Goal: Find specific page/section: Find specific page/section

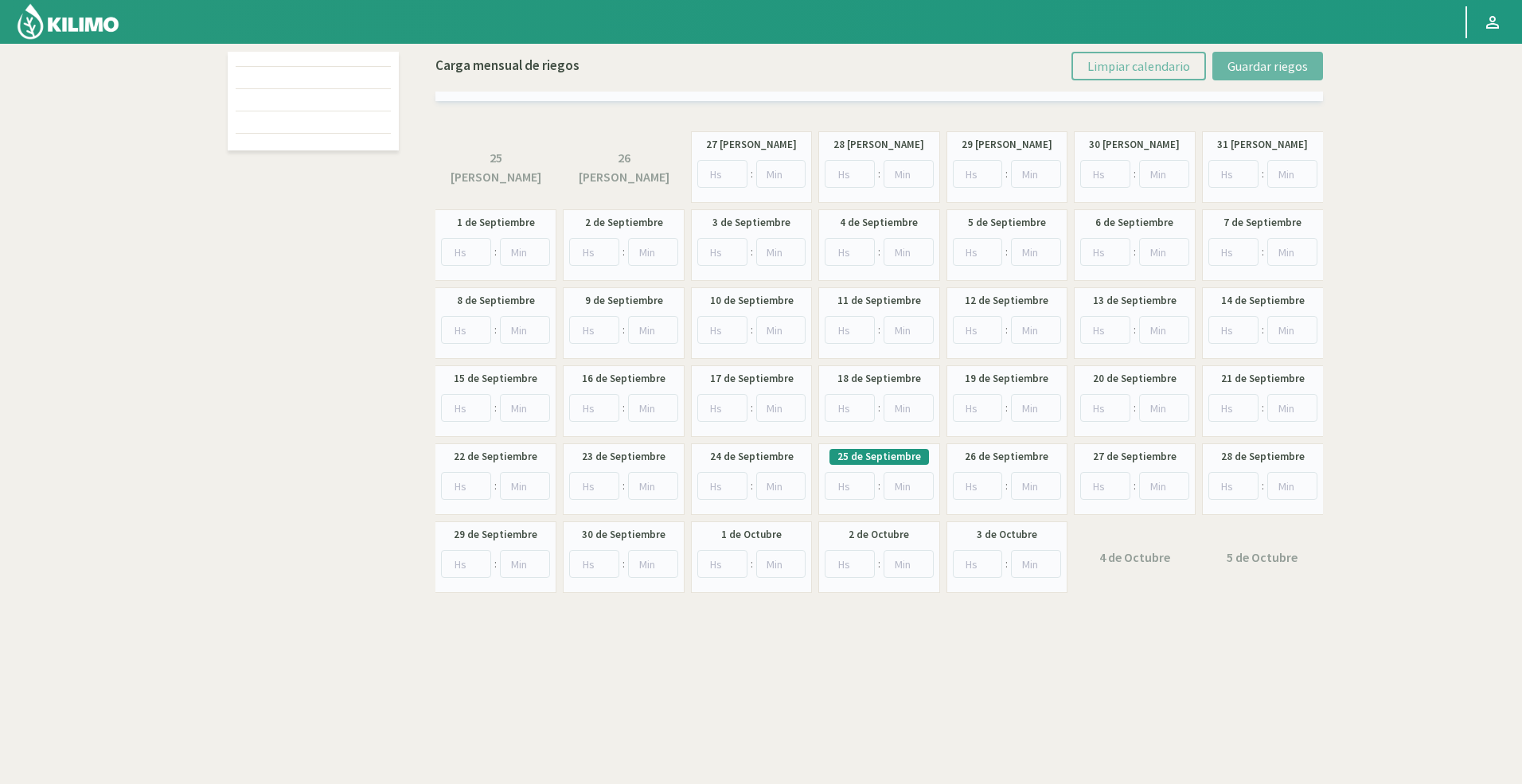
click at [291, 223] on div at bounding box center [313, 326] width 179 height 549
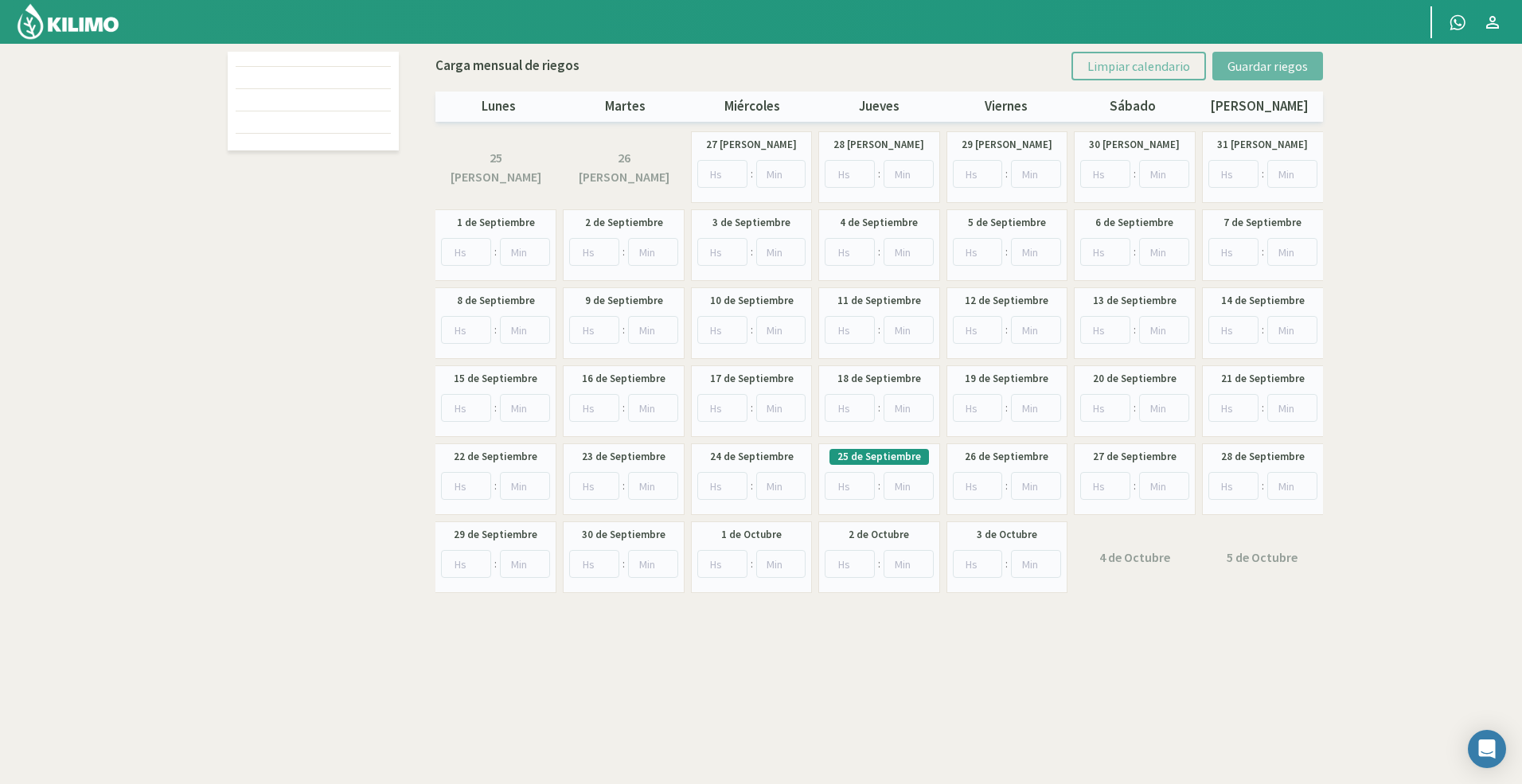
click at [453, 65] on p "Carga mensual de riegos" at bounding box center [507, 66] width 144 height 21
click at [100, 21] on img at bounding box center [67, 22] width 104 height 38
click at [347, 62] on div at bounding box center [313, 60] width 155 height 9
click at [338, 119] on div at bounding box center [313, 122] width 155 height 20
click at [351, 110] on div at bounding box center [313, 100] width 155 height 20
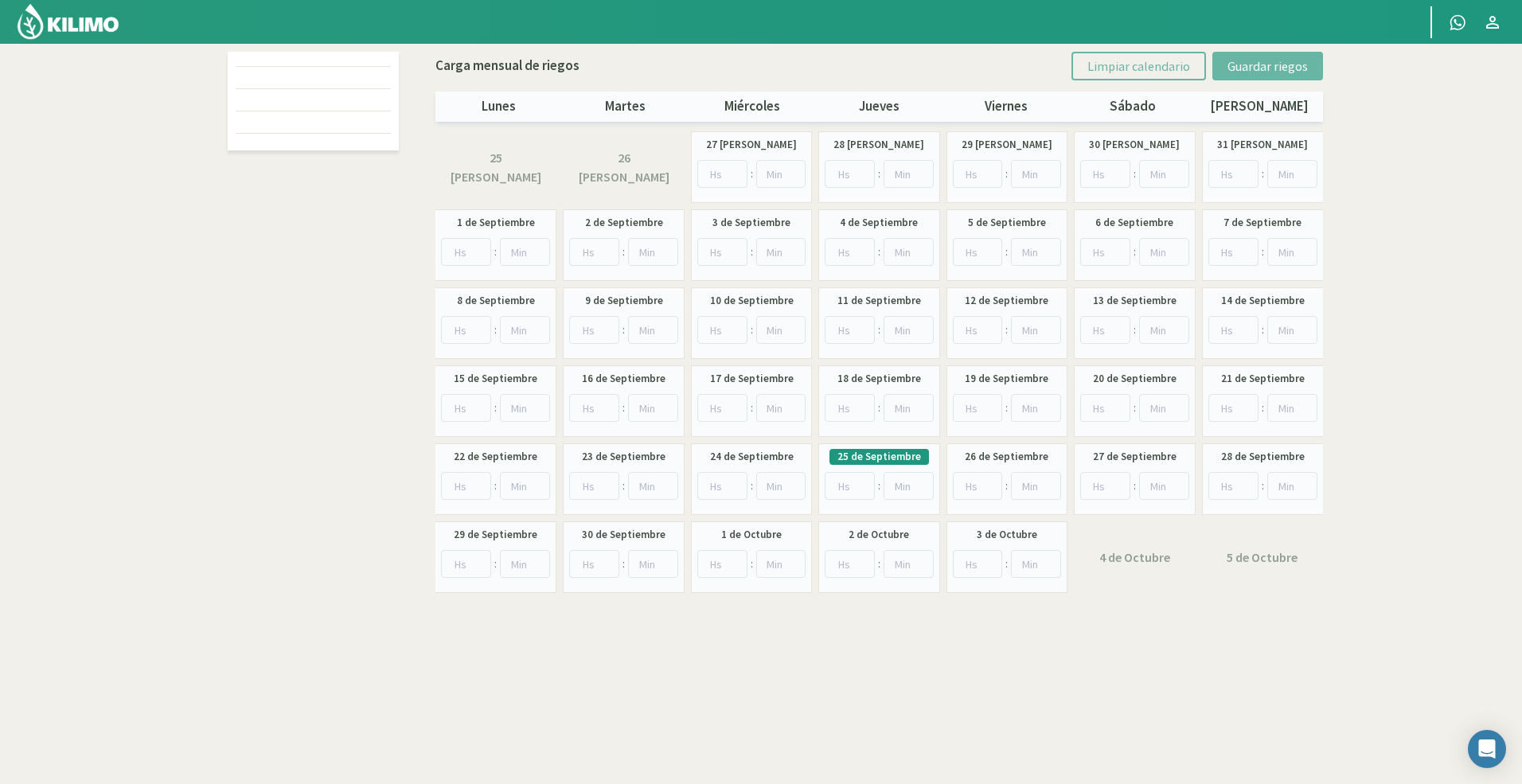
click at [291, 82] on div at bounding box center [313, 77] width 155 height 20
drag, startPoint x: 275, startPoint y: 93, endPoint x: 271, endPoint y: 119, distance: 26.3
click at [274, 102] on div at bounding box center [313, 100] width 155 height 20
click at [271, 119] on div at bounding box center [313, 122] width 155 height 20
click at [341, 122] on div at bounding box center [313, 122] width 155 height 20
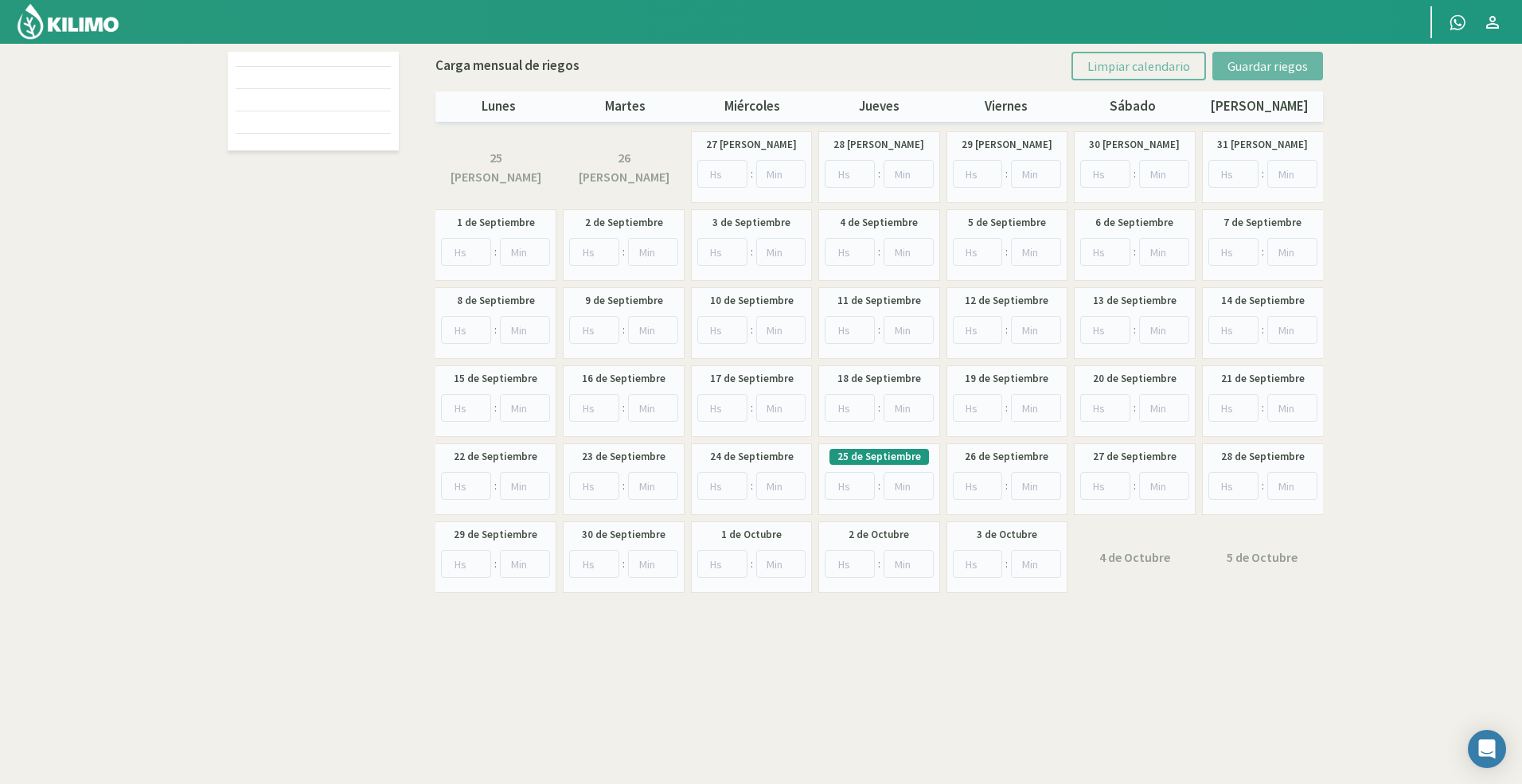
click at [355, 113] on div at bounding box center [313, 122] width 155 height 20
click at [0, 13] on div at bounding box center [705, 22] width 1410 height 44
click at [19, 26] on img at bounding box center [67, 22] width 104 height 38
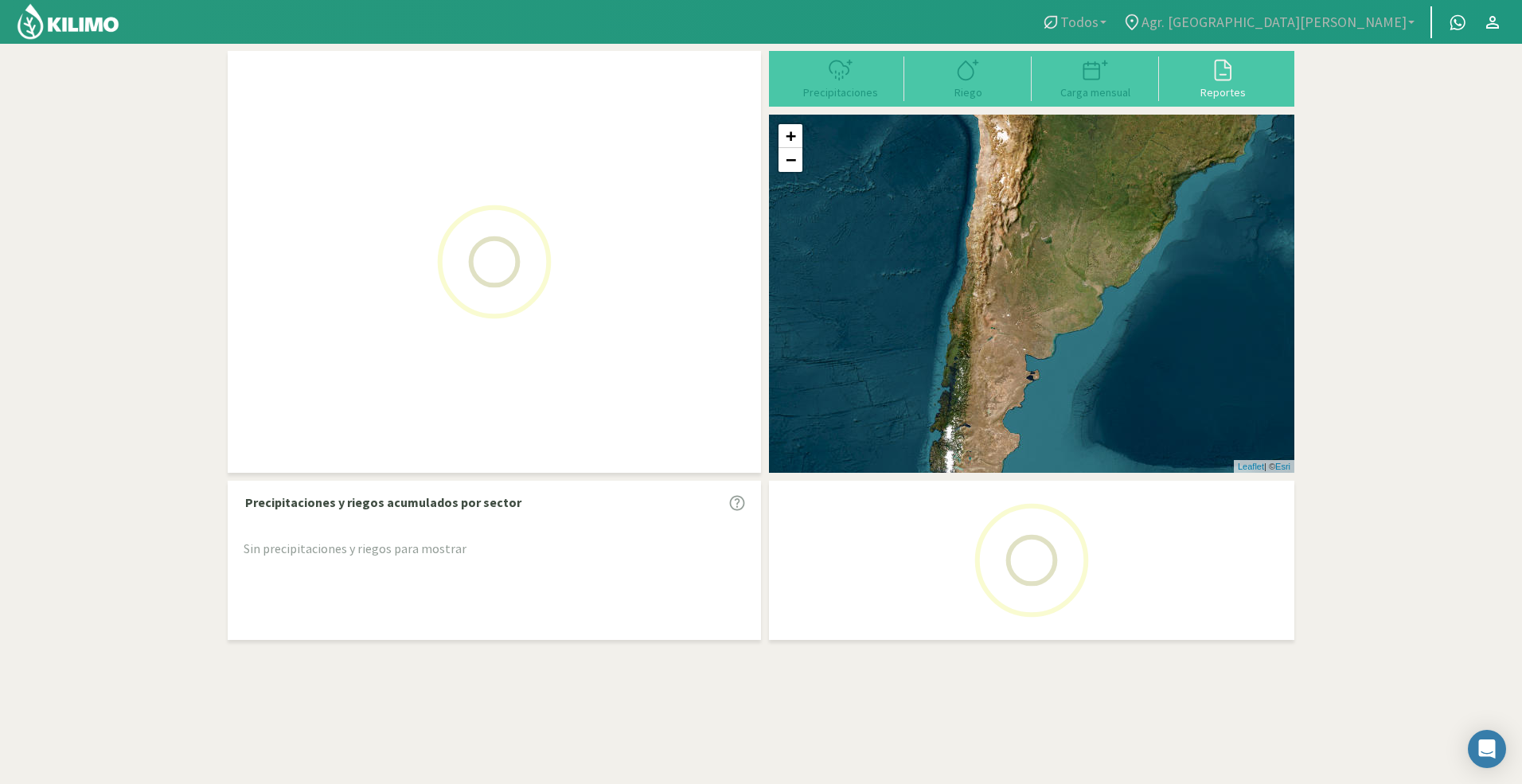
click at [67, 20] on img at bounding box center [67, 22] width 104 height 38
